Goal: Obtain resource: Obtain resource

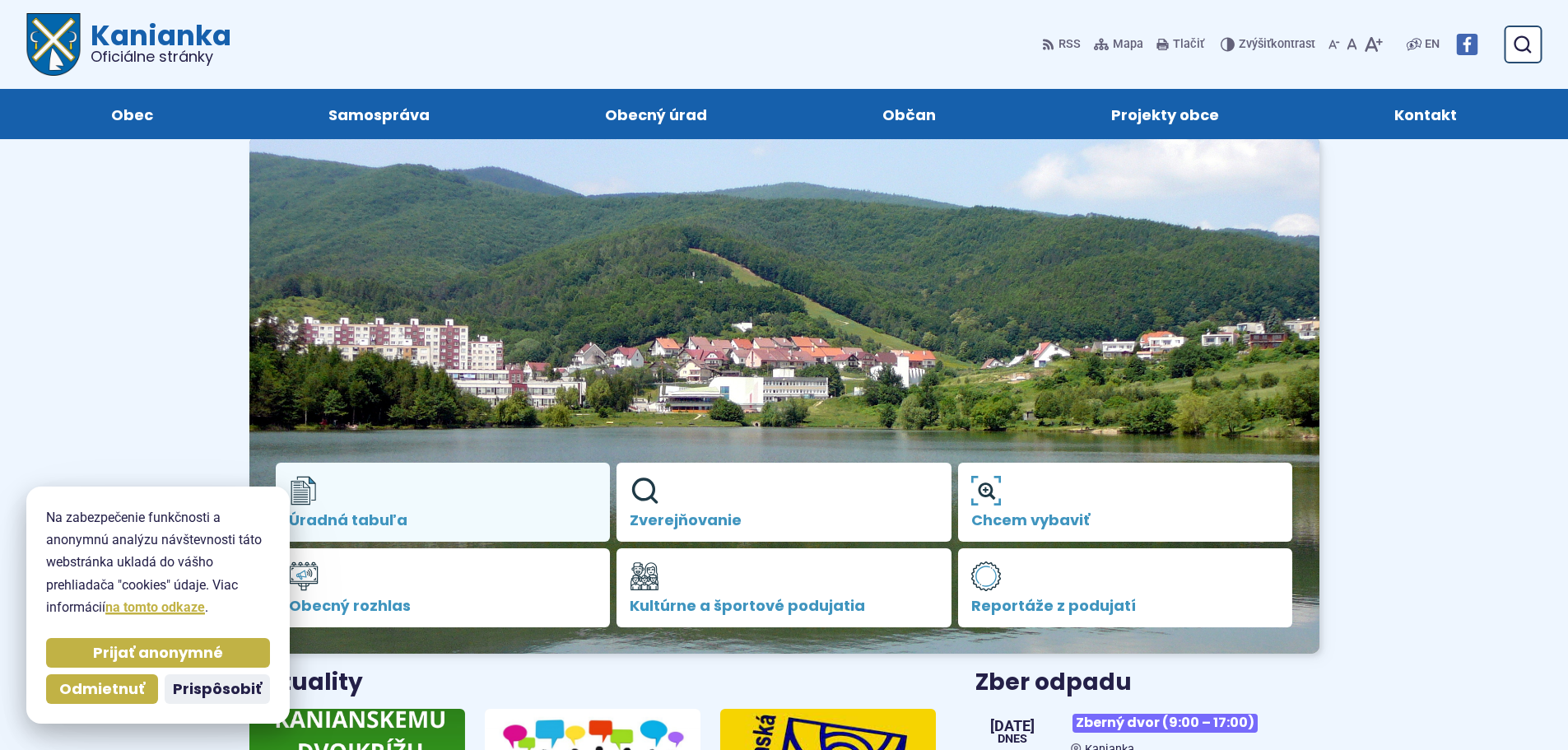
click at [447, 459] on link "Úradná tabuľa" at bounding box center [443, 502] width 335 height 79
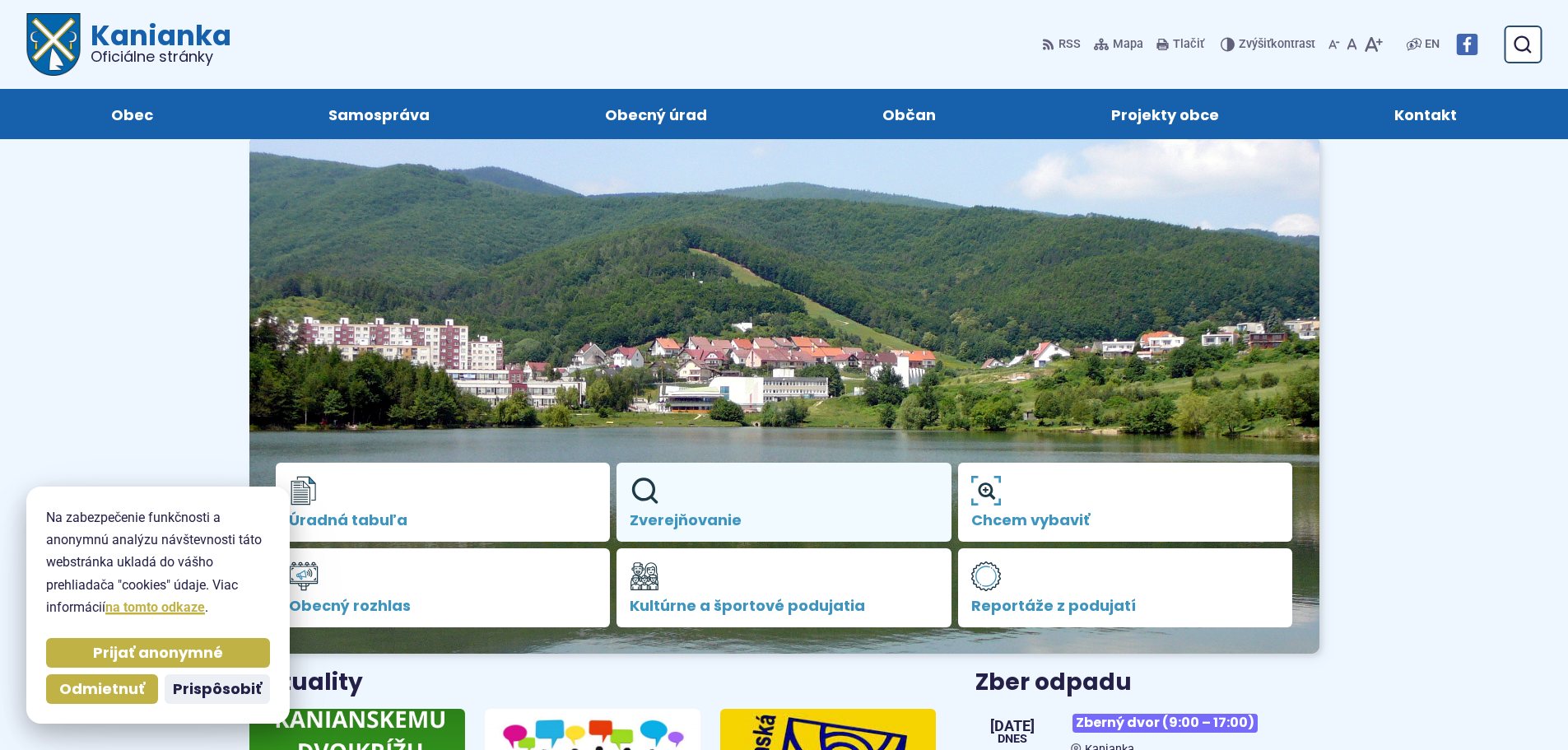
click at [775, 459] on link "Zverejňovanie" at bounding box center [784, 502] width 335 height 79
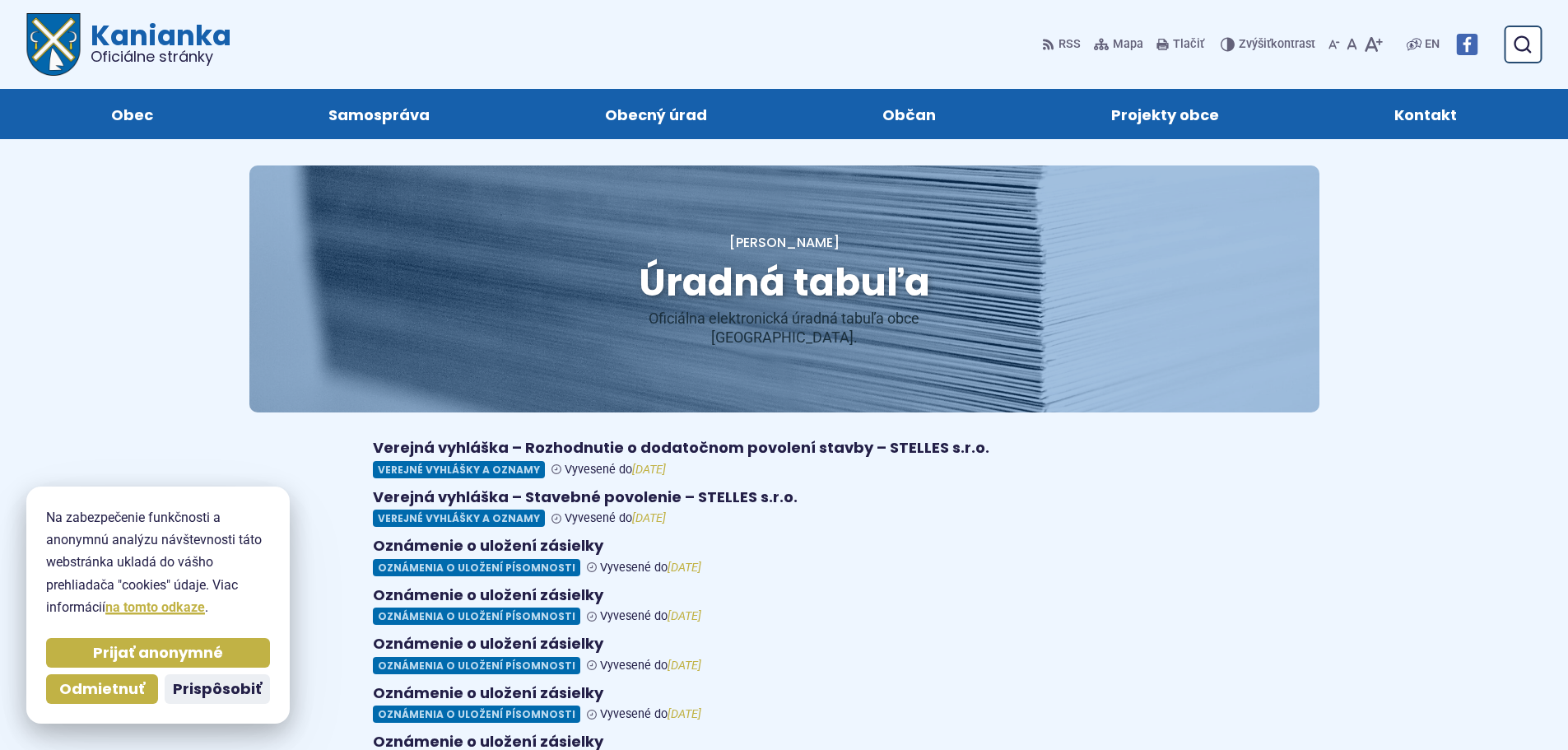
click at [175, 325] on body "Na zabezpečenie funkčnosti a anonymnú analýzu návštevnosti táto webstránka ukla…" at bounding box center [784, 727] width 1568 height 1454
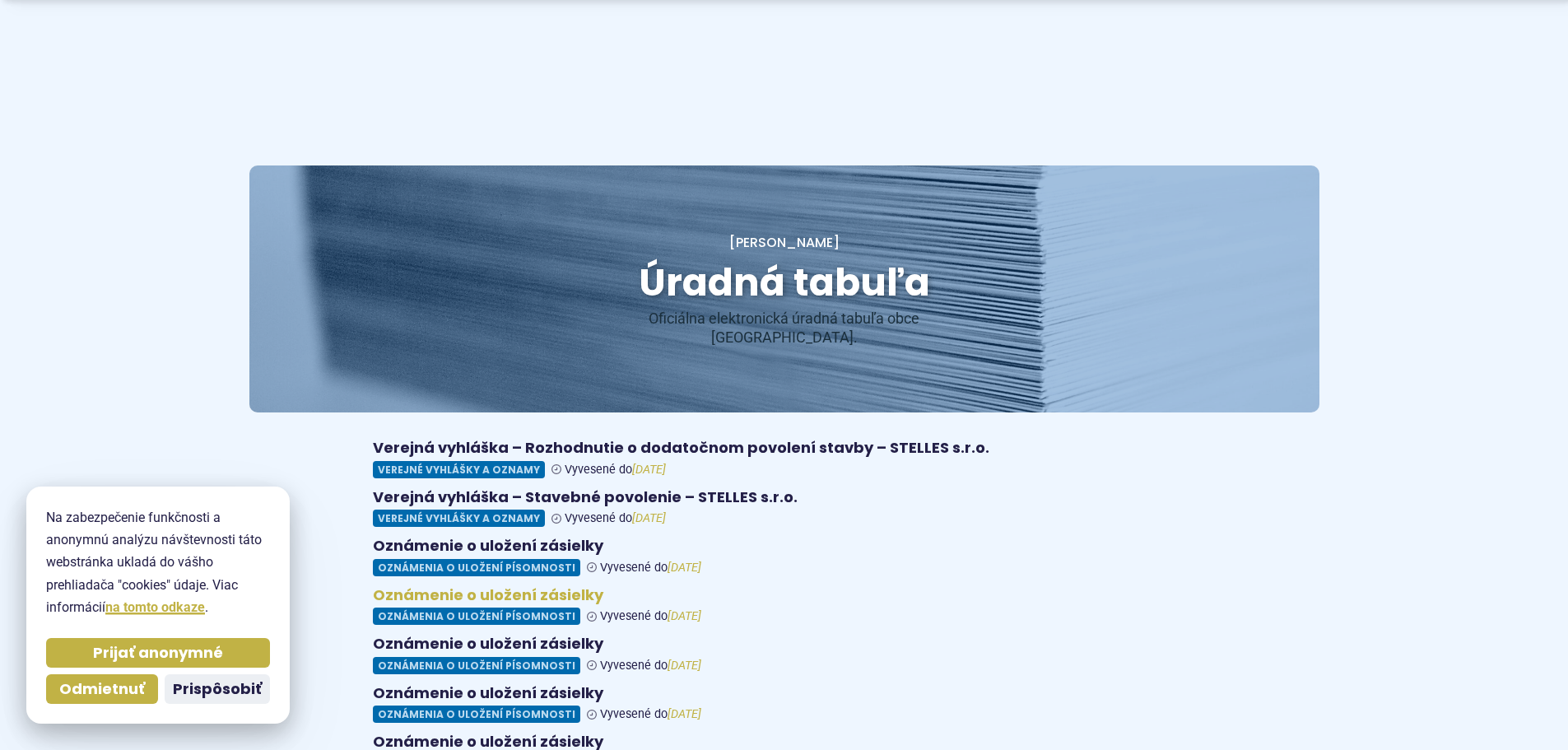
scroll to position [330, 0]
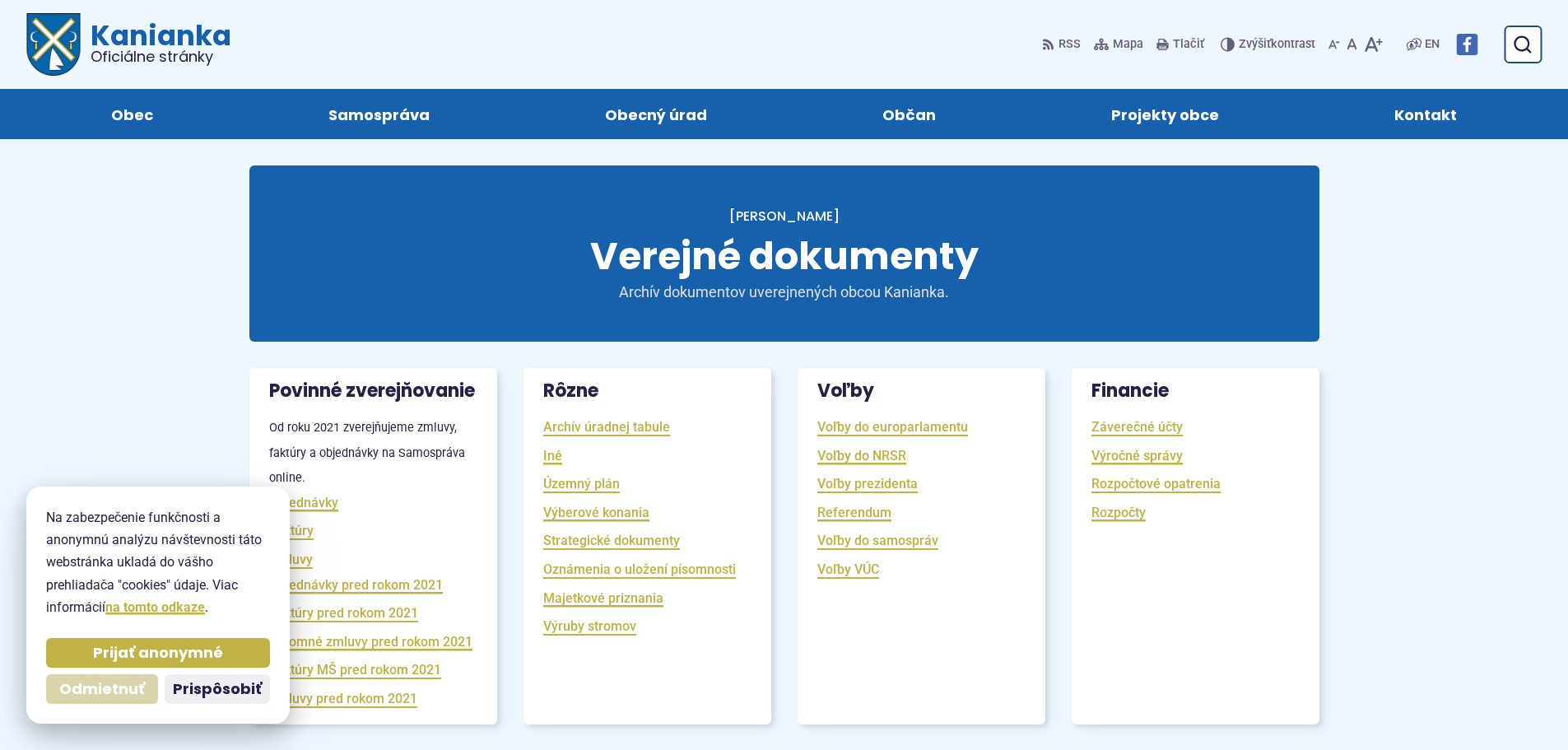
click at [111, 675] on button "Odmietnuť" at bounding box center [102, 689] width 112 height 30
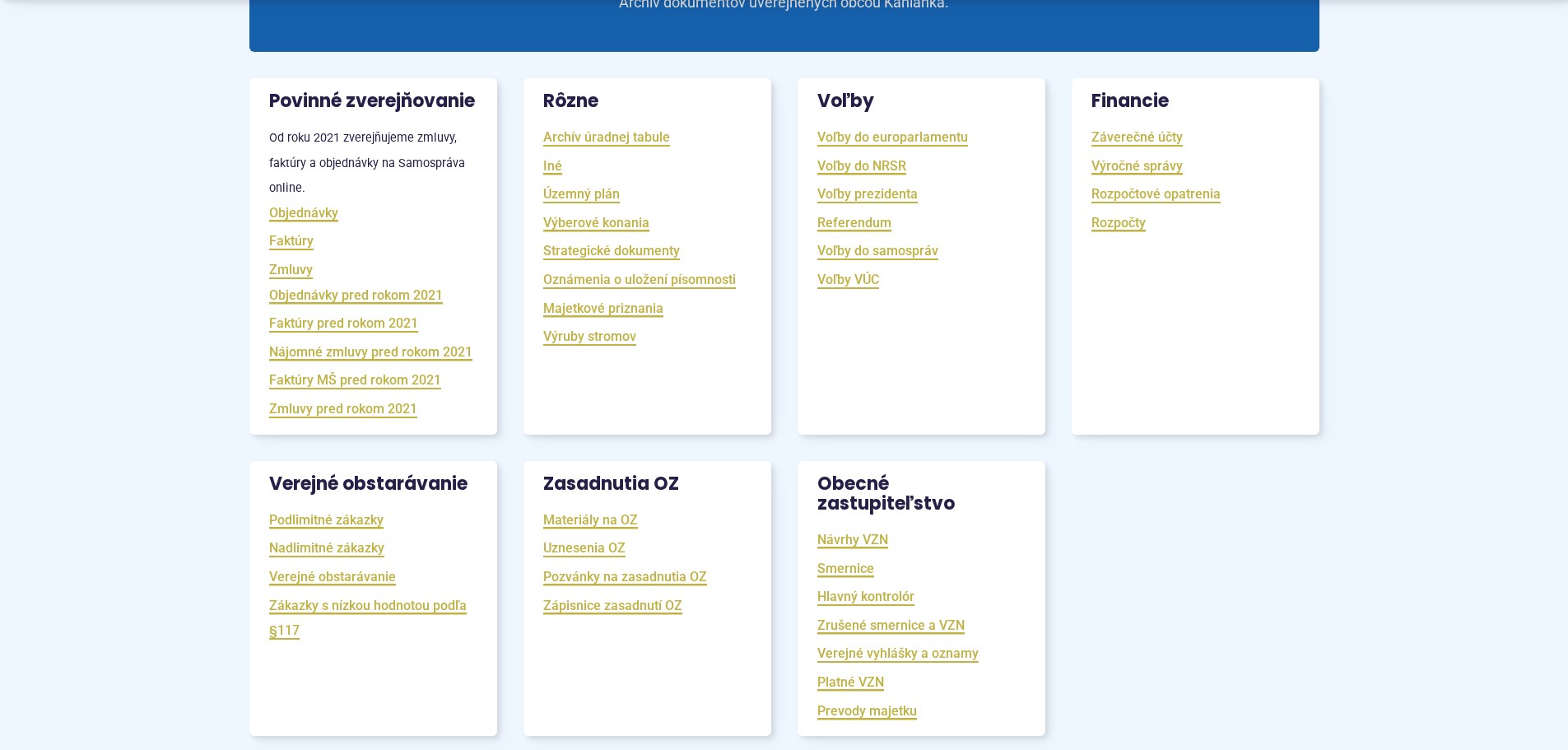
scroll to position [330, 0]
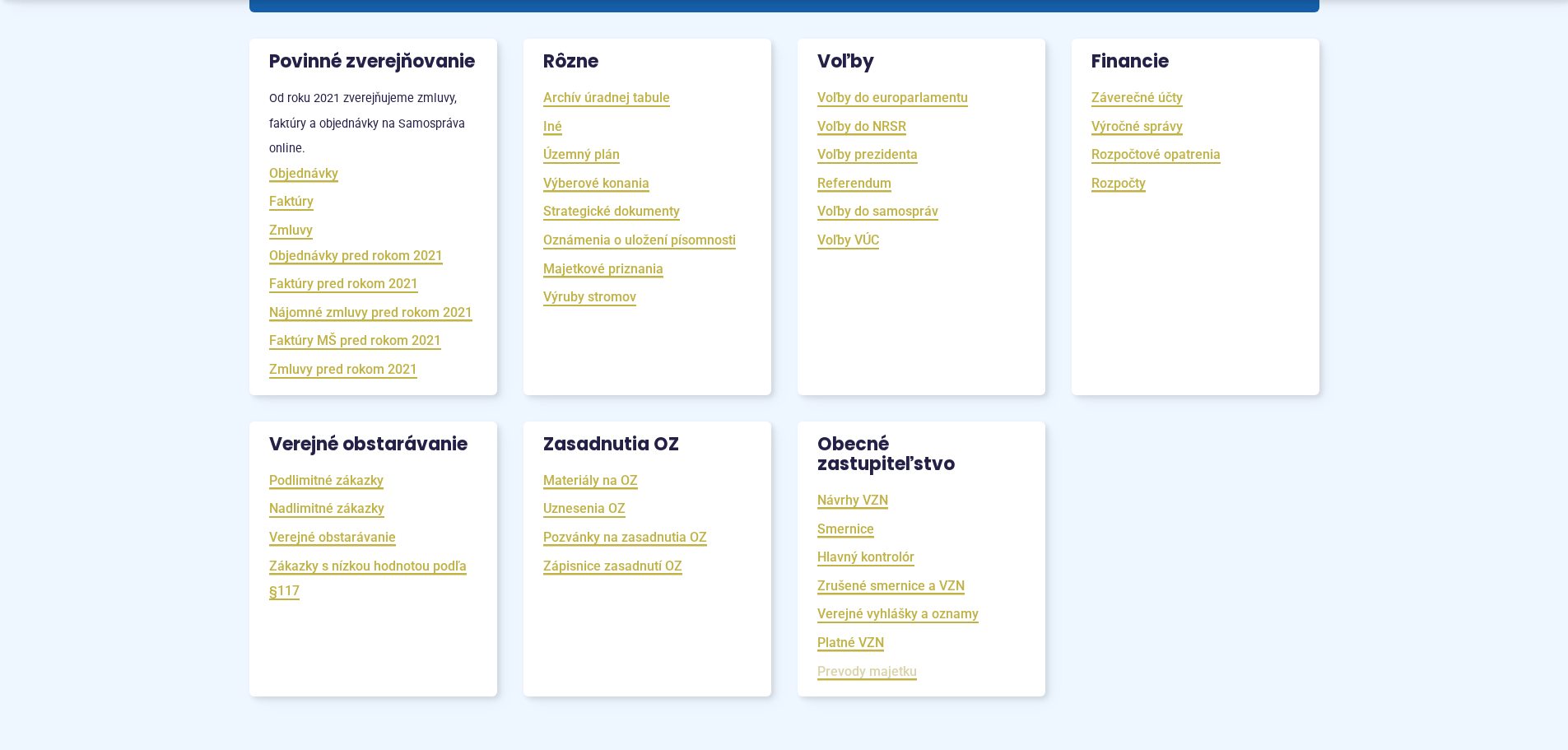
click at [869, 681] on link "Prevody majetku" at bounding box center [867, 671] width 100 height 19
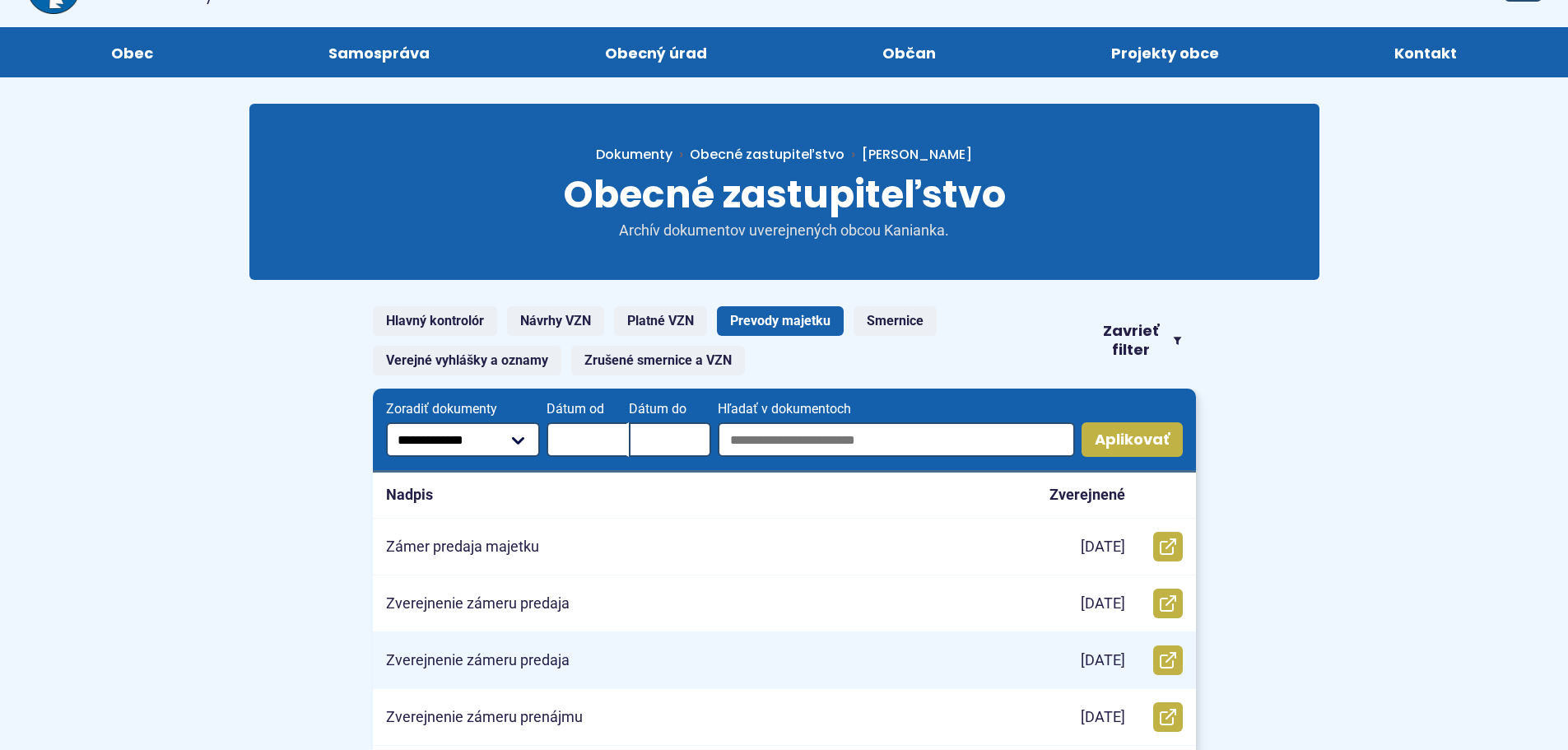
scroll to position [164, 0]
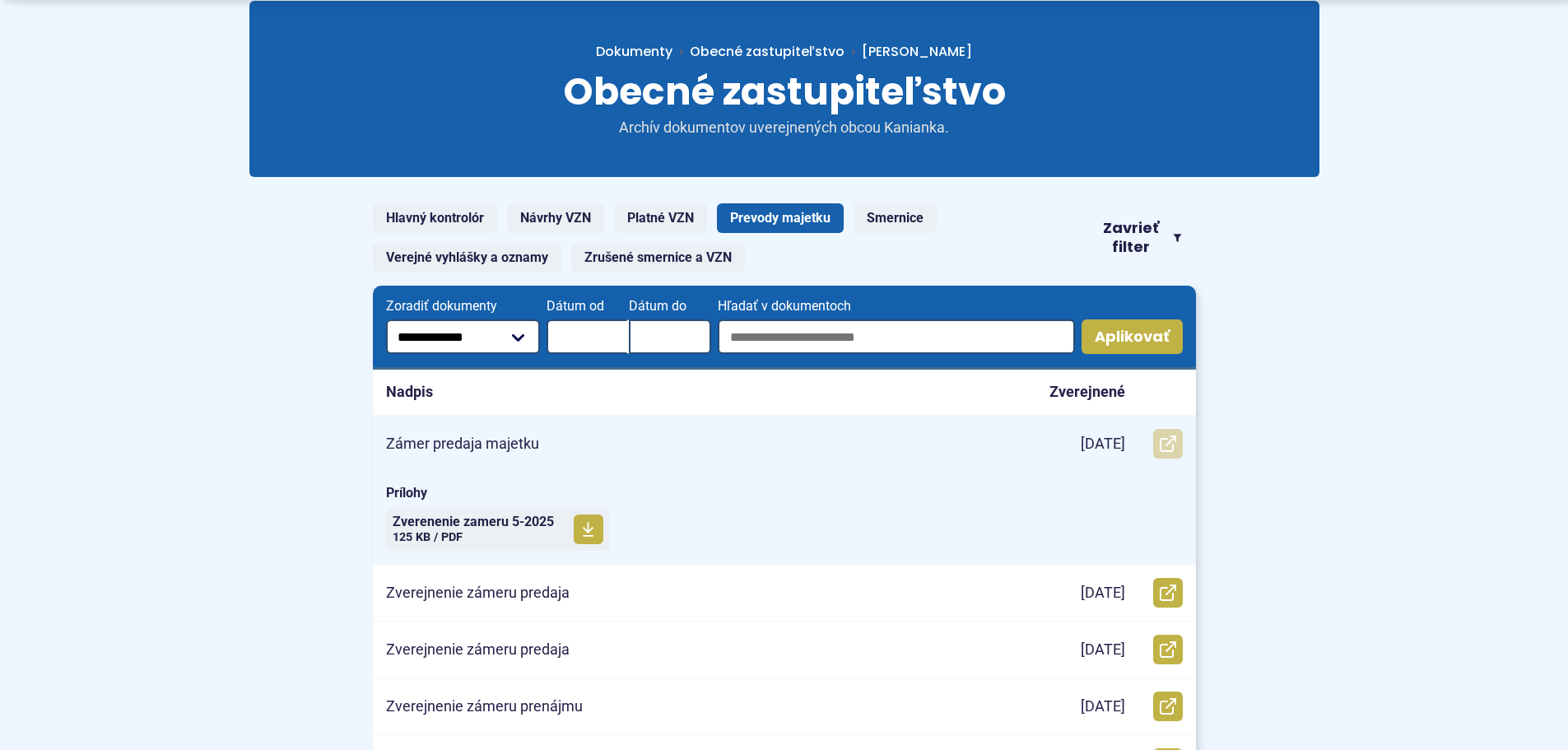
click at [1168, 439] on icon at bounding box center [1168, 444] width 17 height 17
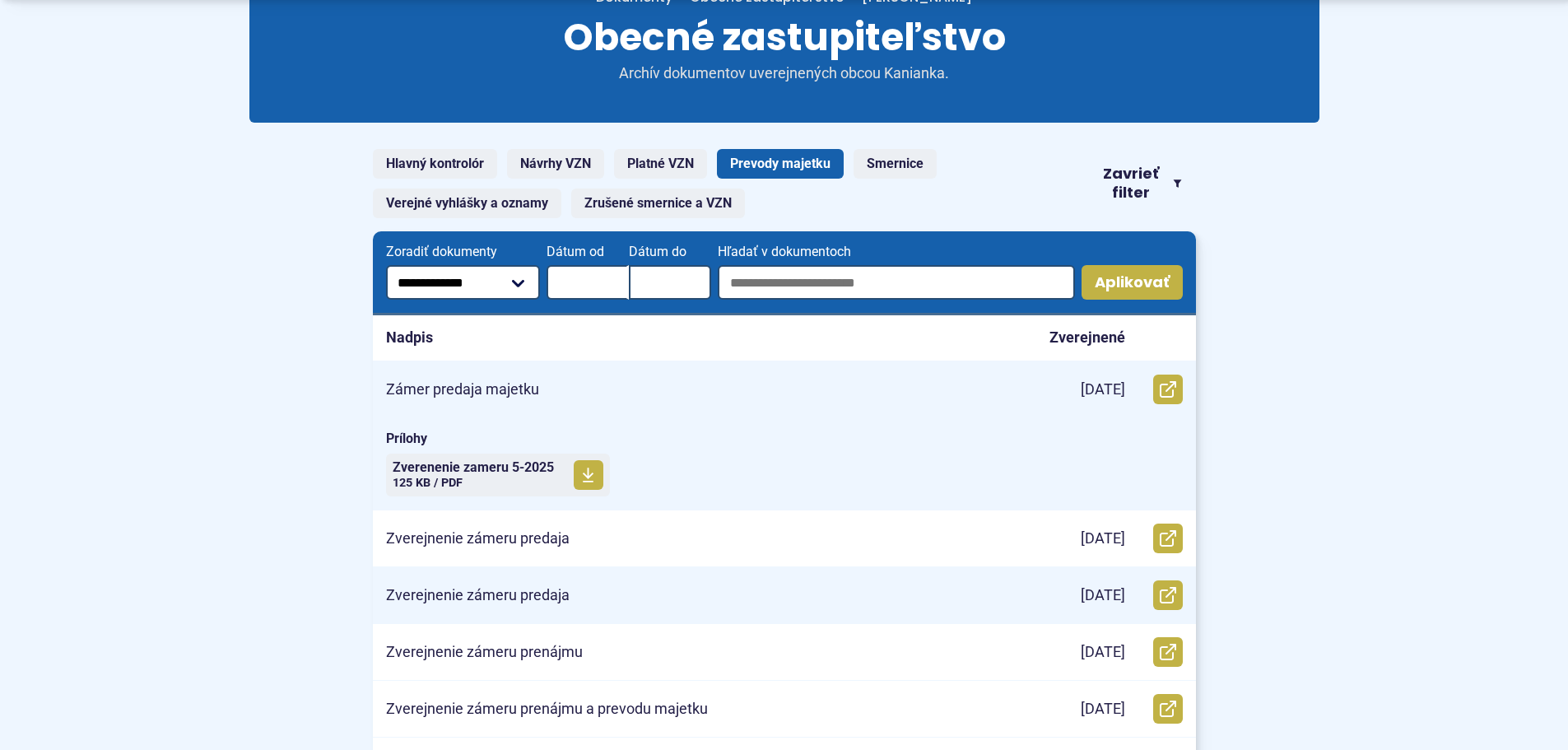
scroll to position [330, 0]
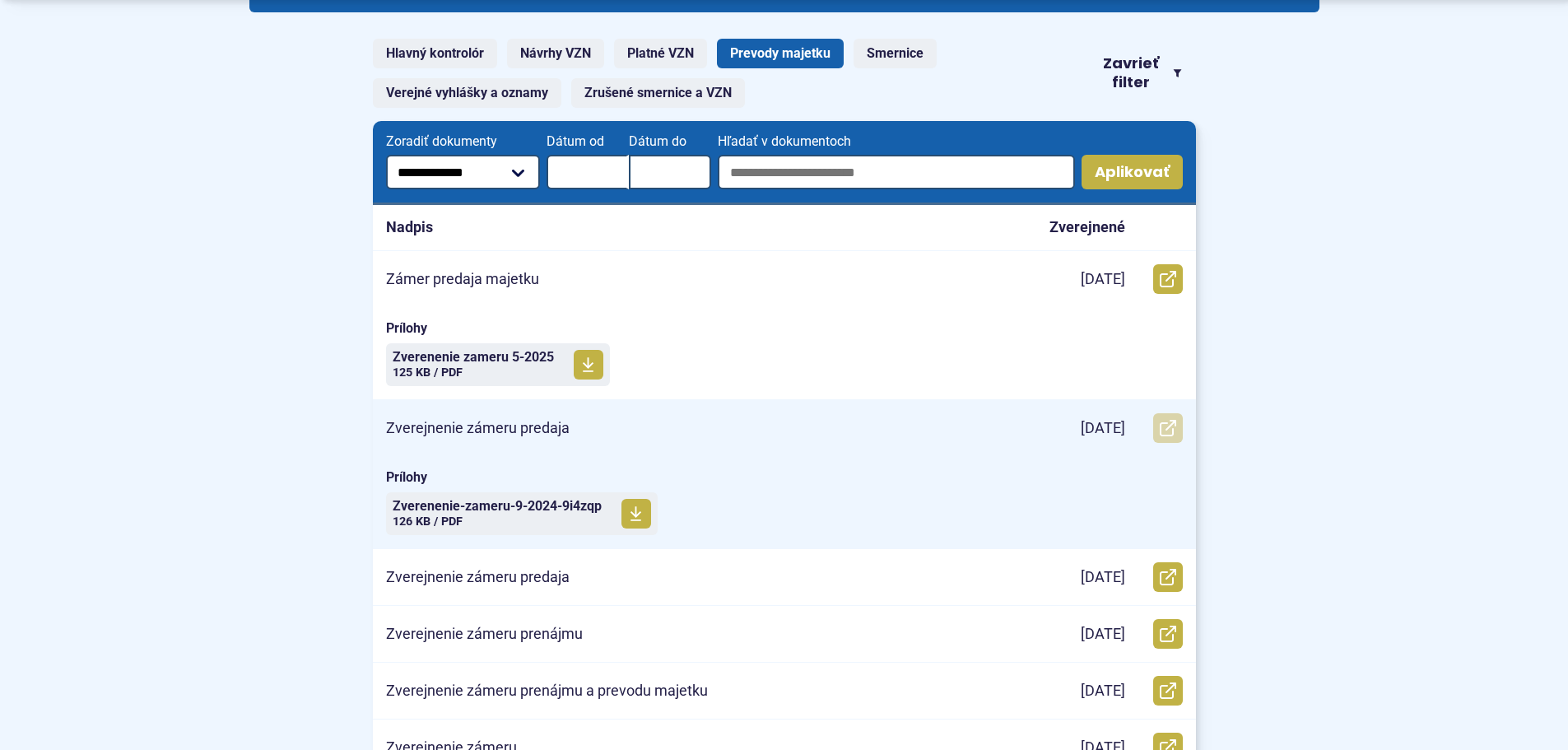
click at [1168, 421] on icon at bounding box center [1168, 428] width 17 height 17
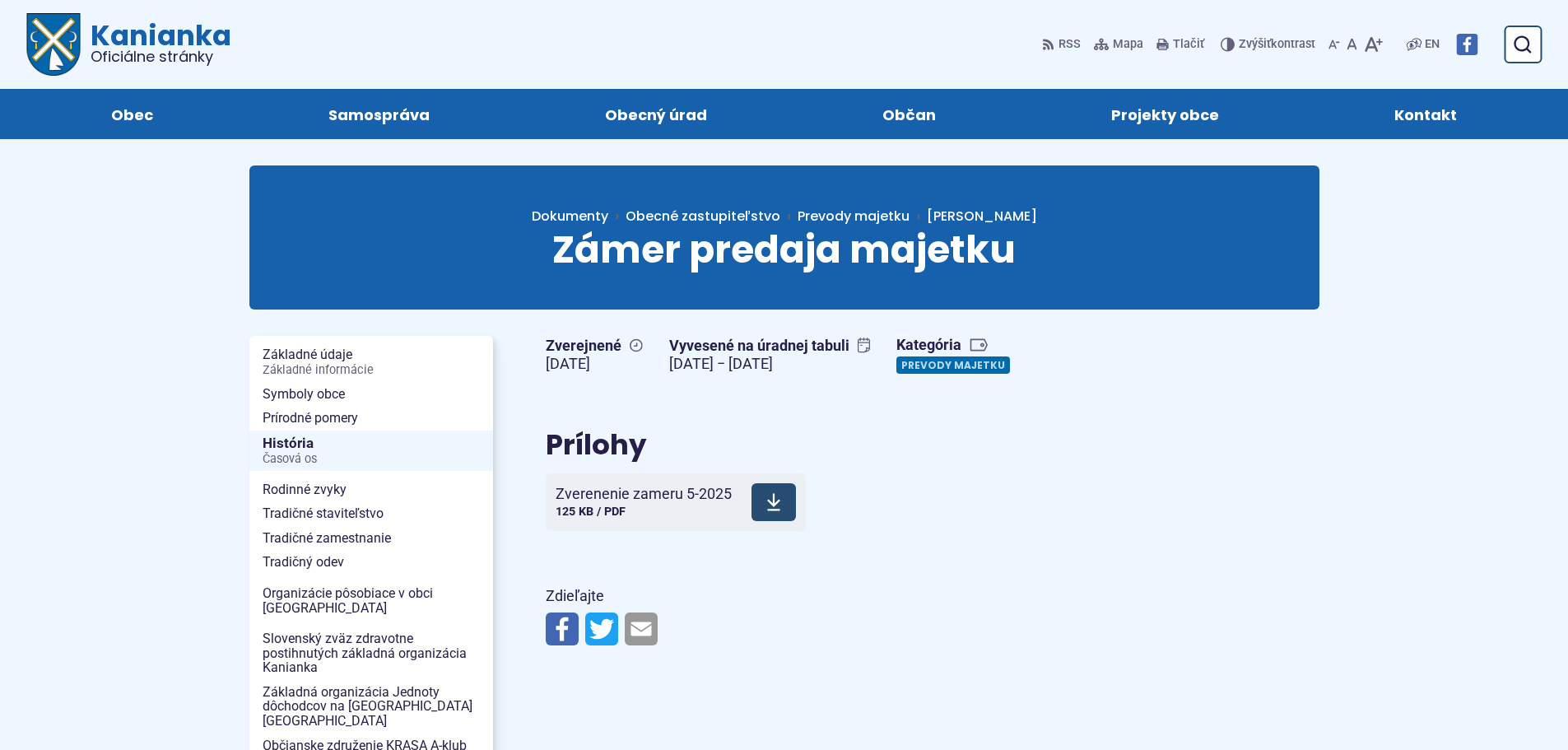
click at [773, 495] on icon at bounding box center [774, 502] width 15 height 20
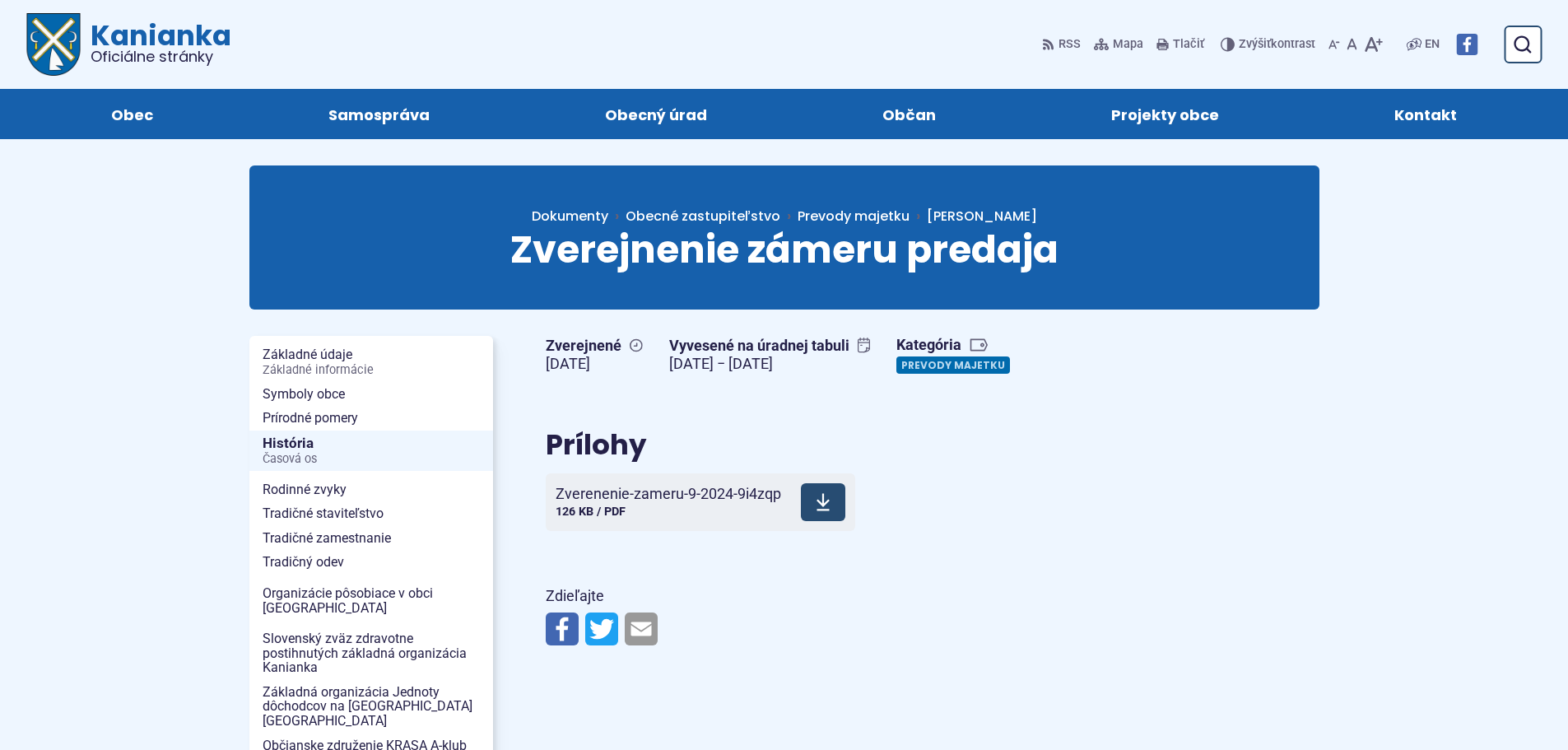
click at [819, 493] on icon at bounding box center [823, 502] width 15 height 20
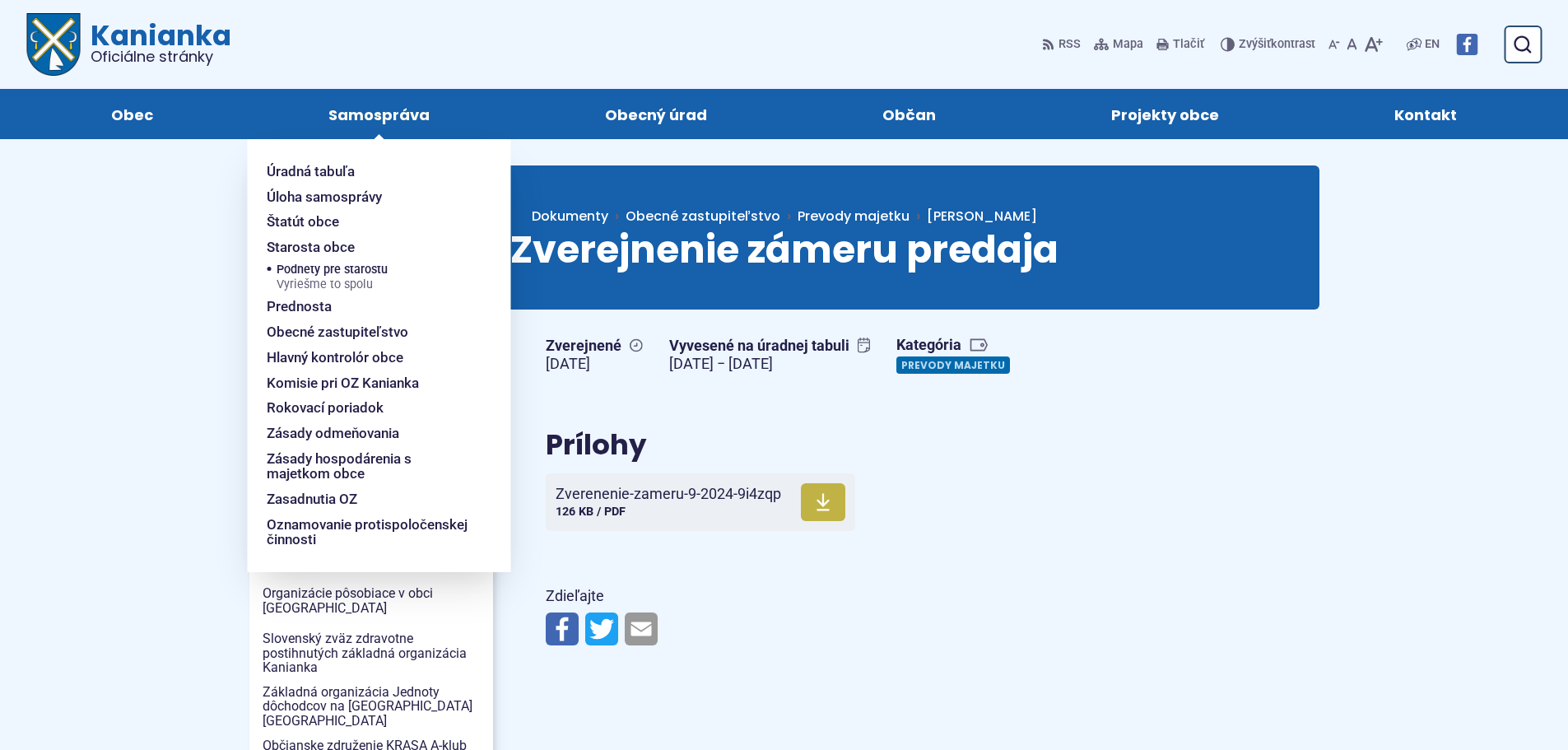
click at [353, 105] on span "Samospráva" at bounding box center [379, 114] width 102 height 50
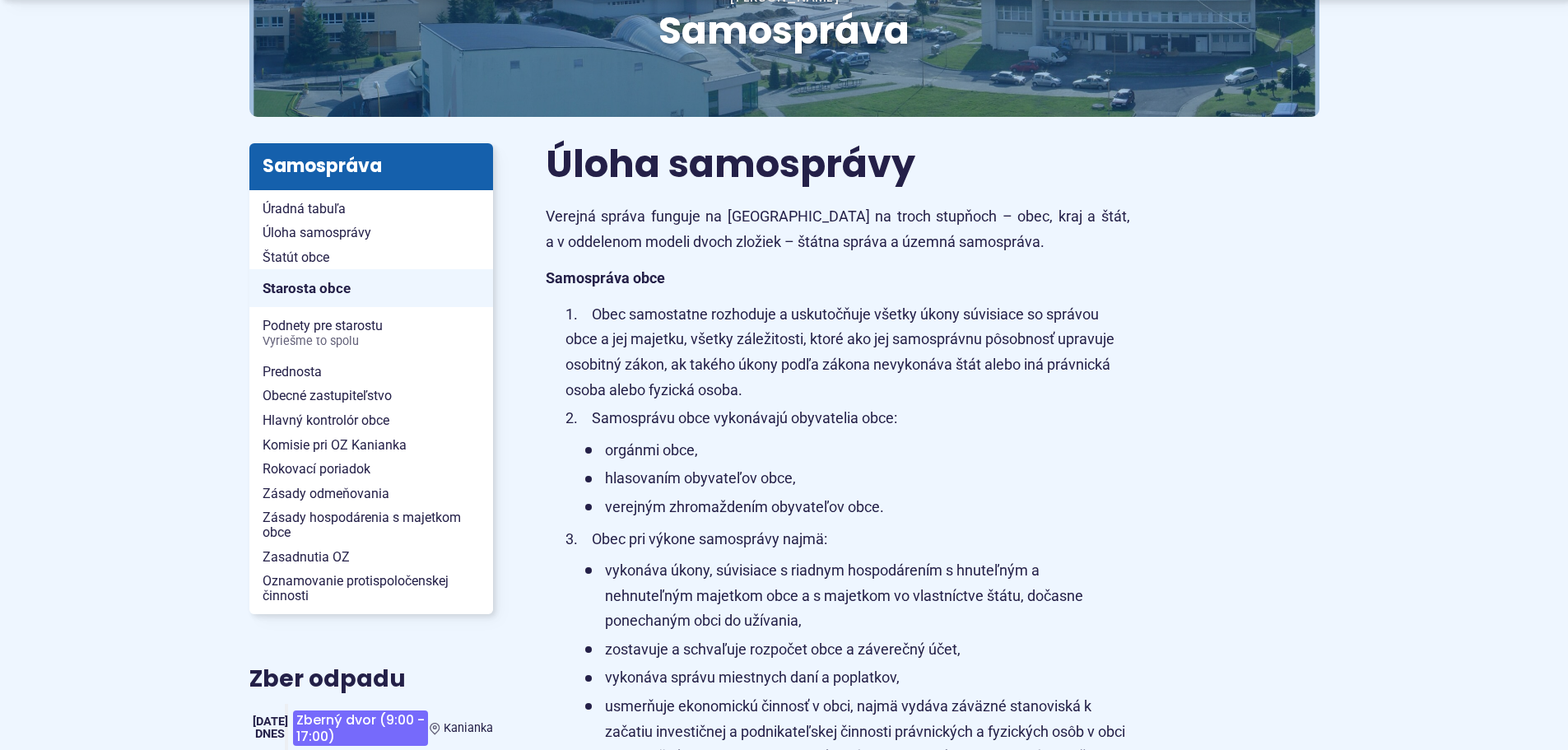
scroll to position [247, 0]
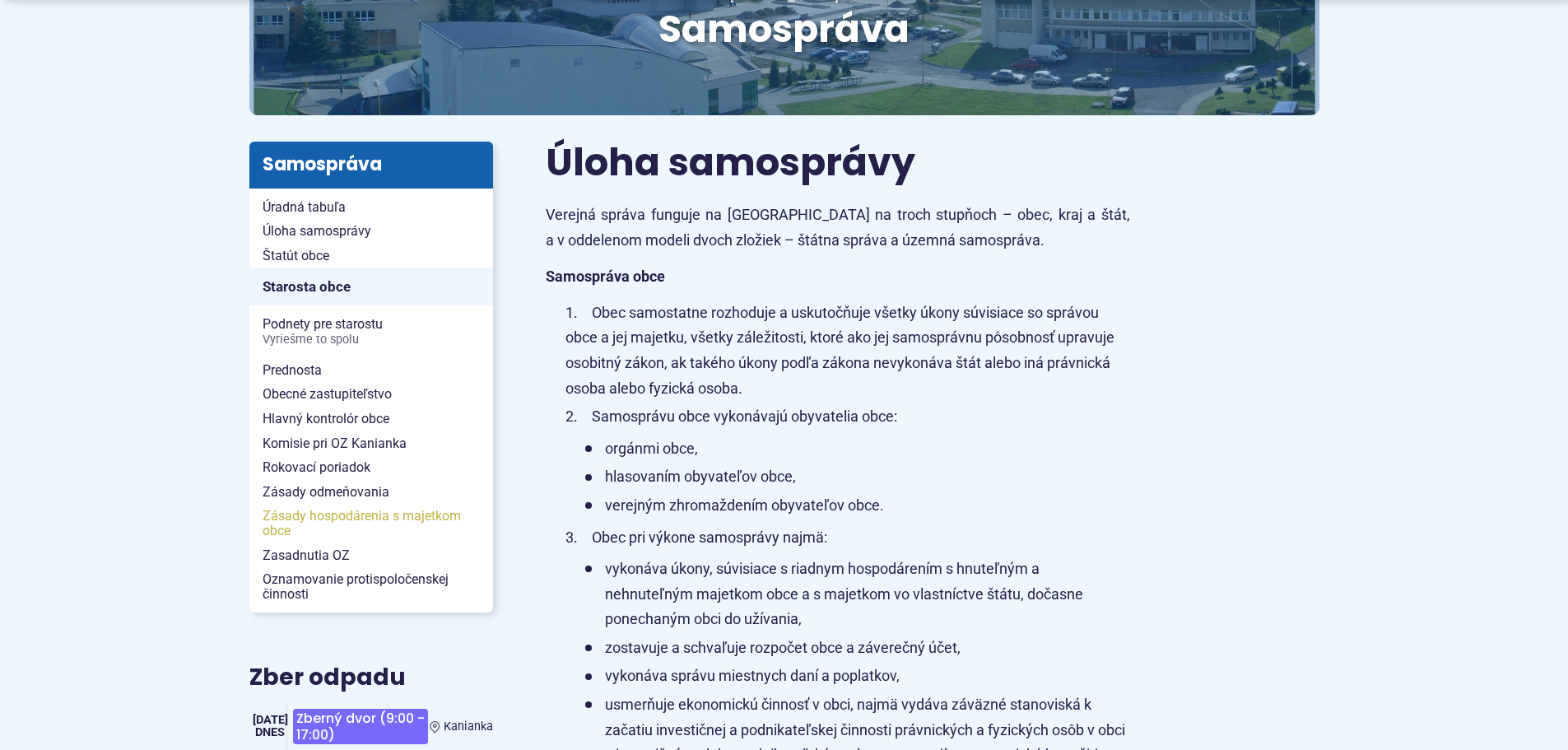
click at [310, 514] on span "Zásady hospodárenia s majetkom obce" at bounding box center [371, 523] width 217 height 39
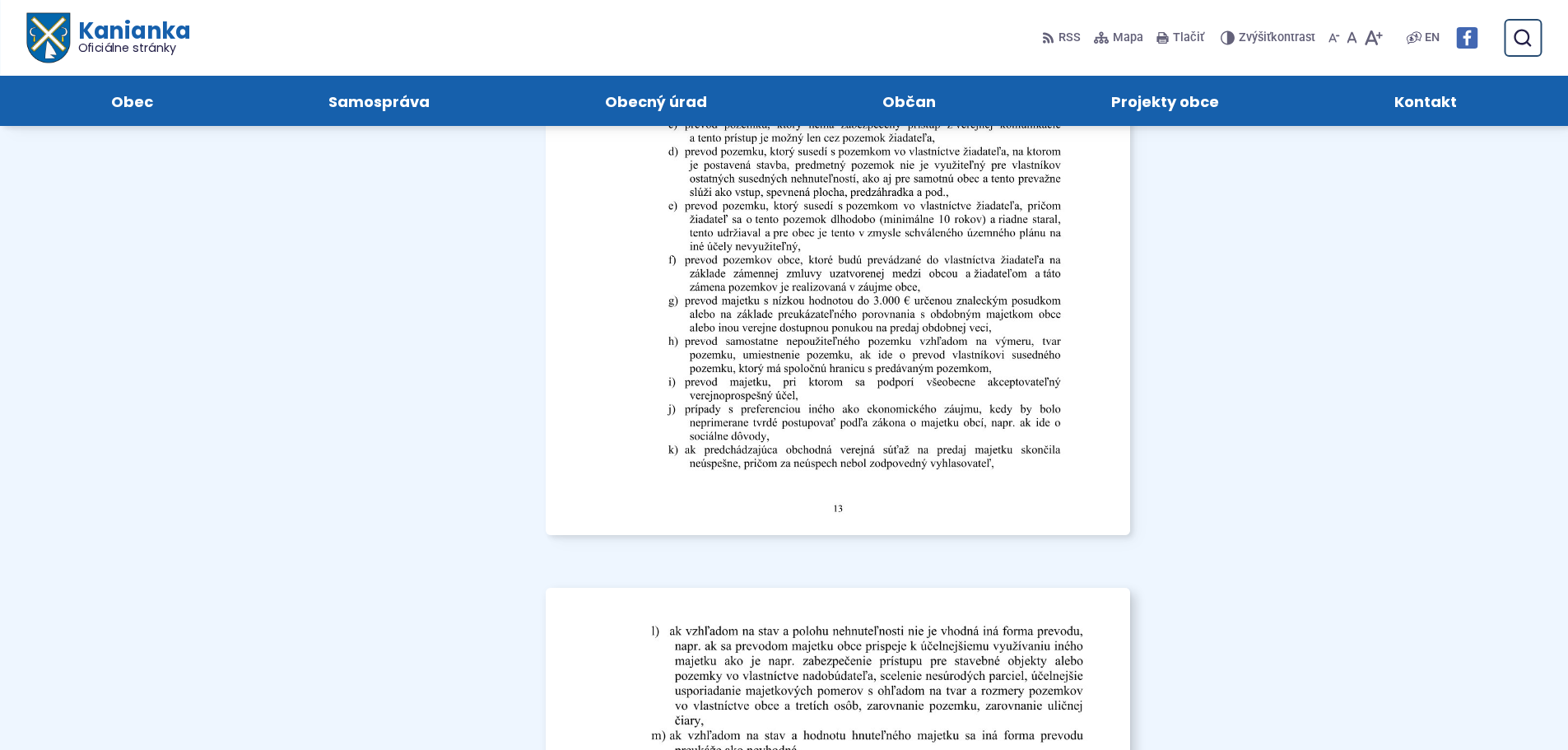
scroll to position [11443, 0]
